Goal: Navigation & Orientation: Find specific page/section

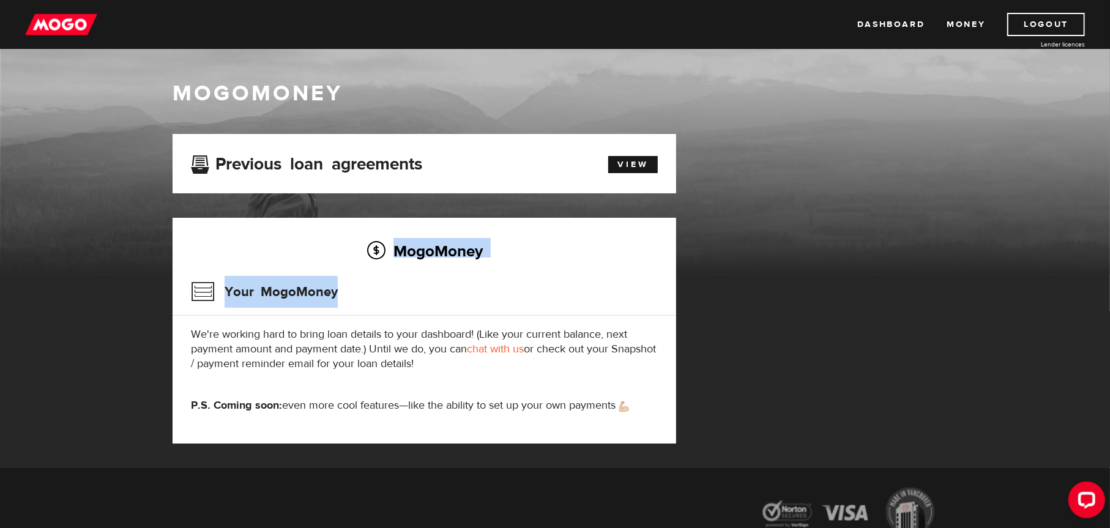
drag, startPoint x: 419, startPoint y: 287, endPoint x: 497, endPoint y: 347, distance: 98.5
click at [521, 323] on div "MogoMoney Your MogoMoney We're working hard to bring loan details to your dashb…" at bounding box center [424, 331] width 503 height 226
click at [379, 372] on div "MogoMoney Your MogoMoney We're working hard to bring loan details to your dashb…" at bounding box center [424, 331] width 503 height 226
click at [399, 418] on div "MogoMoney Your MogoMoney We're working hard to bring loan details to your dashb…" at bounding box center [424, 331] width 503 height 226
click at [497, 418] on div "MogoMoney Your MogoMoney We're working hard to bring loan details to your dashb…" at bounding box center [424, 331] width 503 height 226
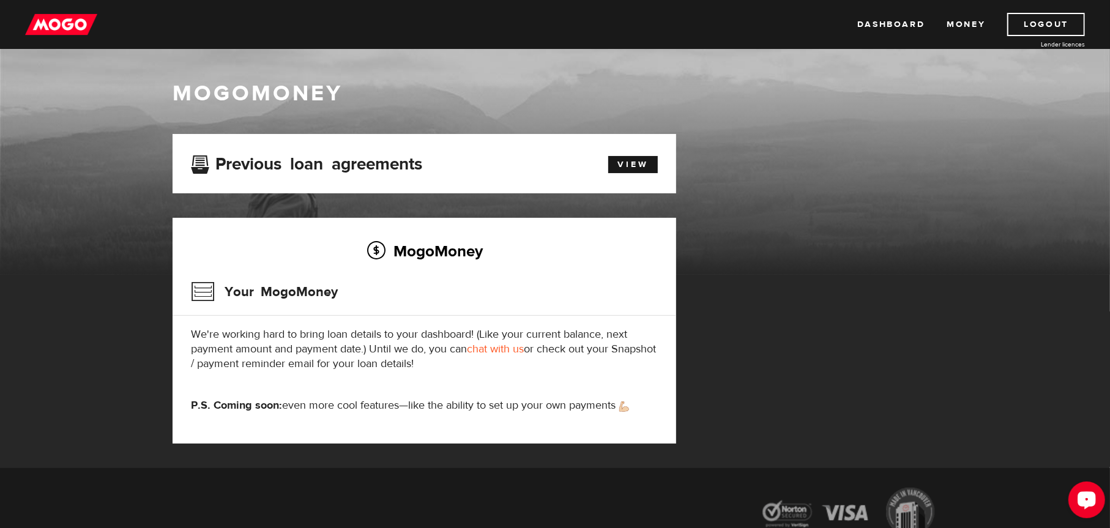
click at [1076, 496] on div "Open LiveChat chat widget" at bounding box center [1086, 498] width 21 height 21
click at [908, 17] on link "Dashboard" at bounding box center [890, 24] width 67 height 23
